Goal: Find specific page/section: Find specific page/section

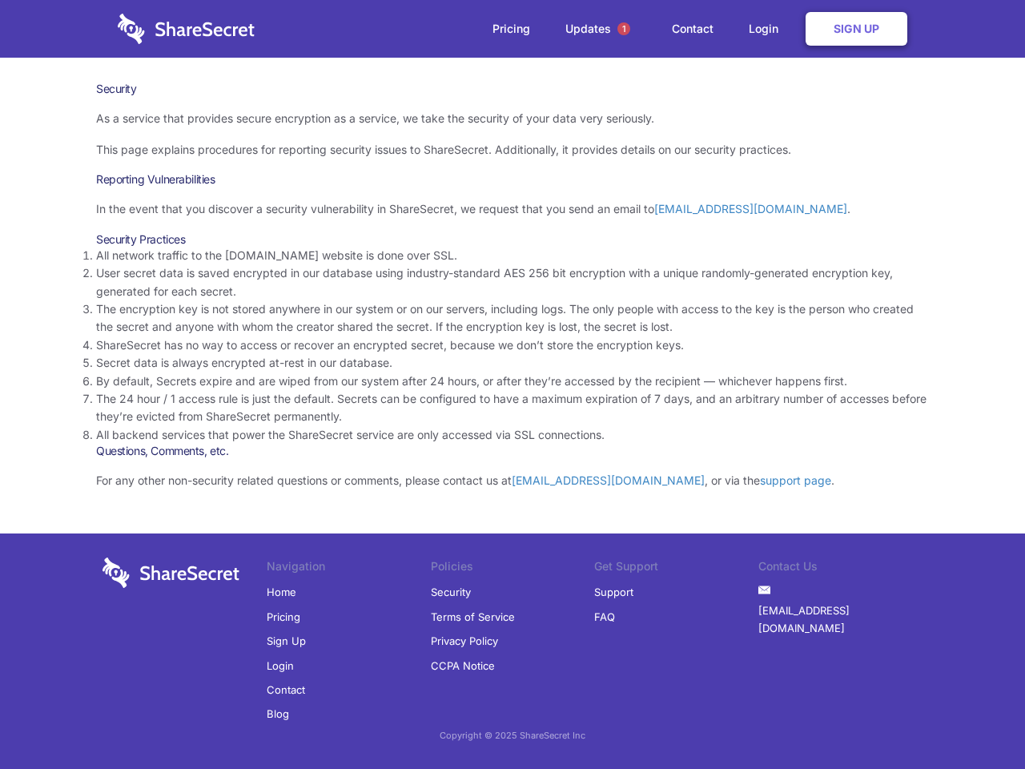
click at [512, 384] on li "By default, Secrets expire and are wiped from our system after 24 hours, or aft…" at bounding box center [512, 381] width 833 height 18
click at [624, 29] on span "1" at bounding box center [623, 28] width 13 height 13
